Goal: Navigation & Orientation: Find specific page/section

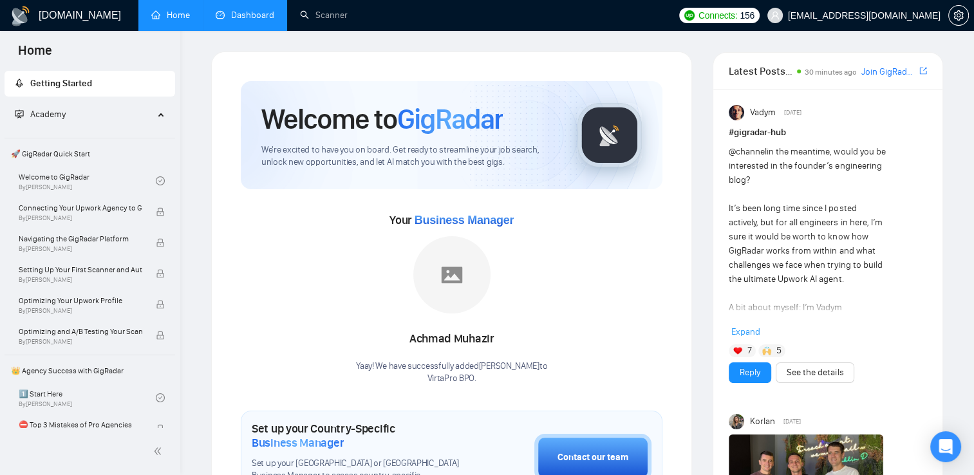
click at [261, 14] on link "Dashboard" at bounding box center [245, 15] width 59 height 11
